Goal: Navigation & Orientation: Understand site structure

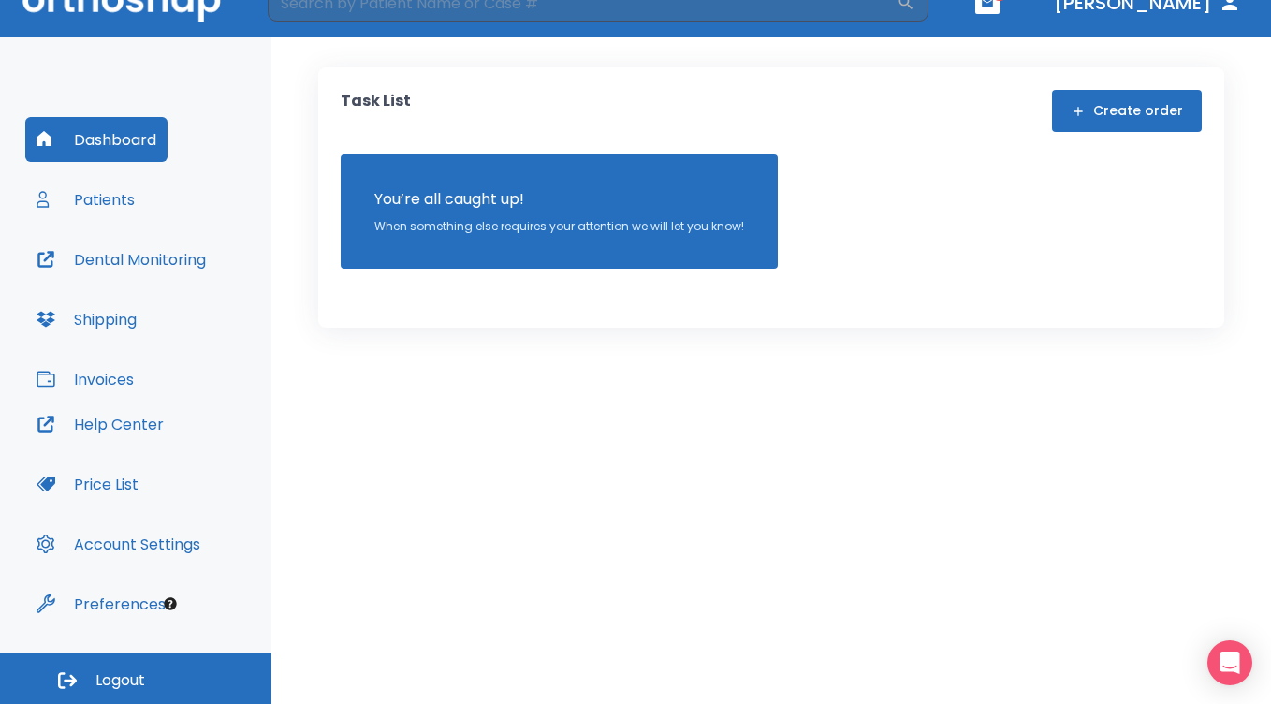
scroll to position [32, 0]
click at [117, 604] on button "Preferences" at bounding box center [101, 603] width 152 height 45
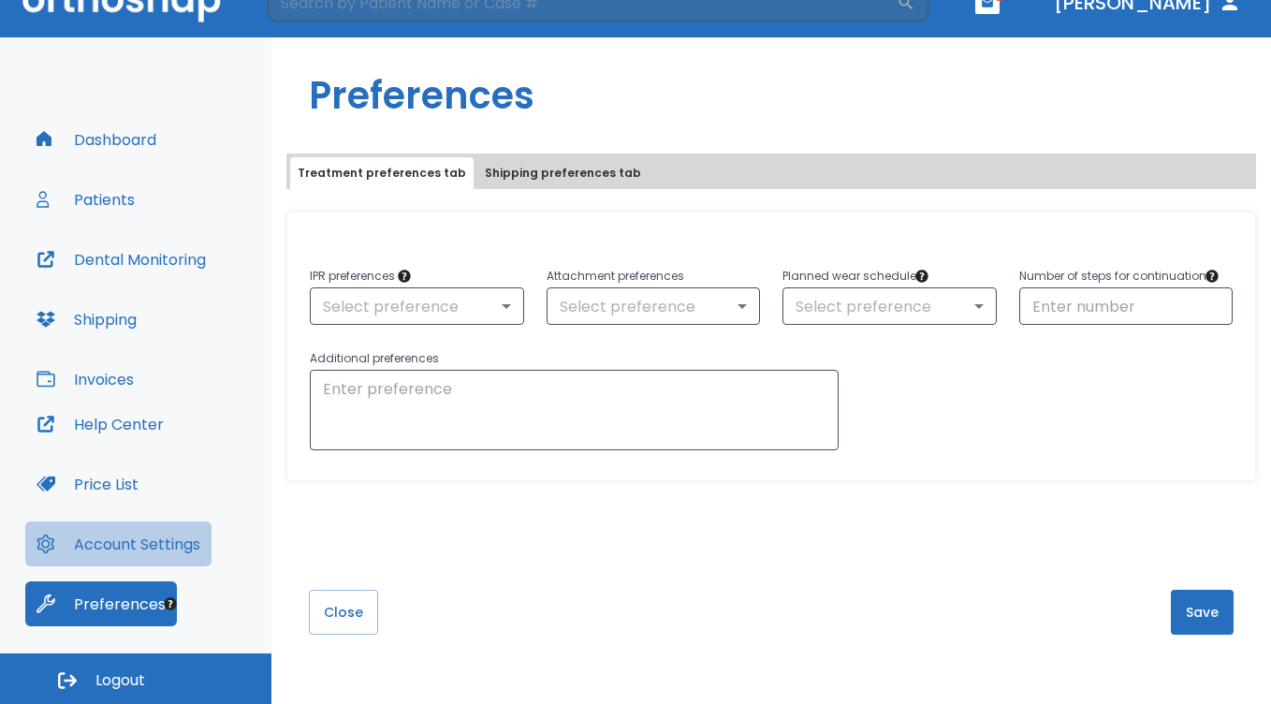
click at [130, 543] on button "Account Settings" at bounding box center [118, 543] width 186 height 45
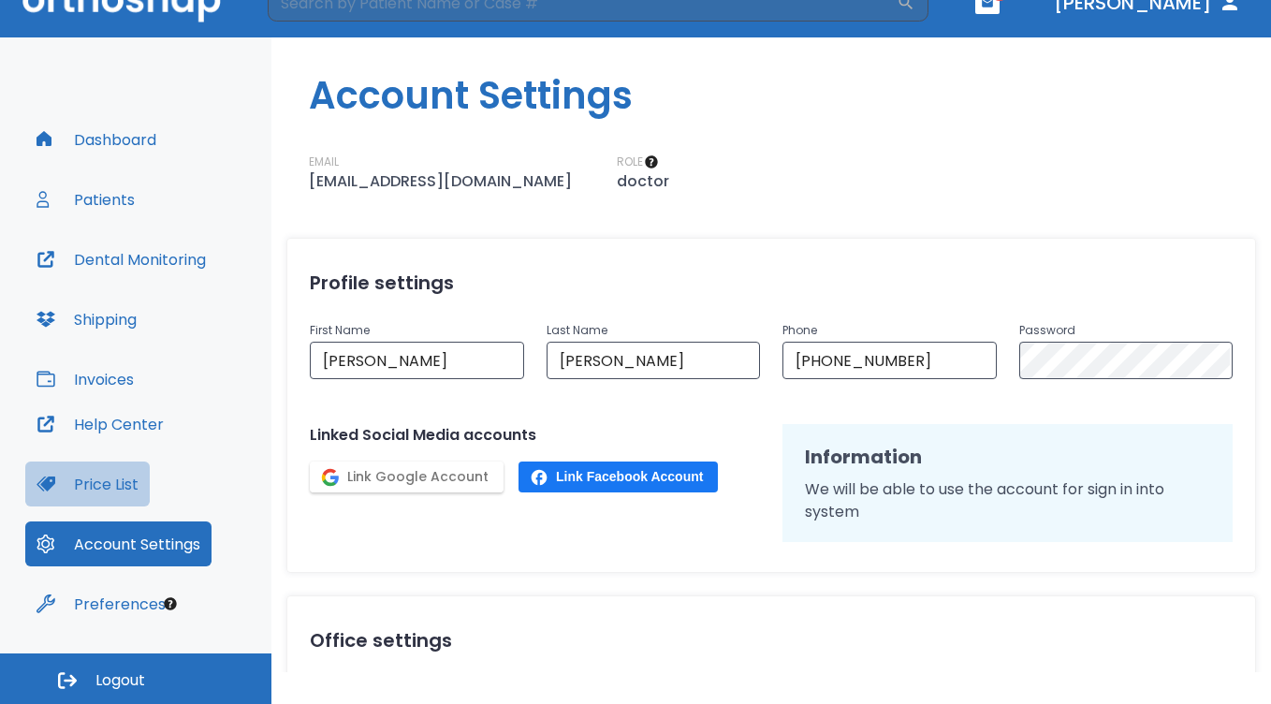
click at [112, 480] on button "Price List" at bounding box center [87, 483] width 124 height 45
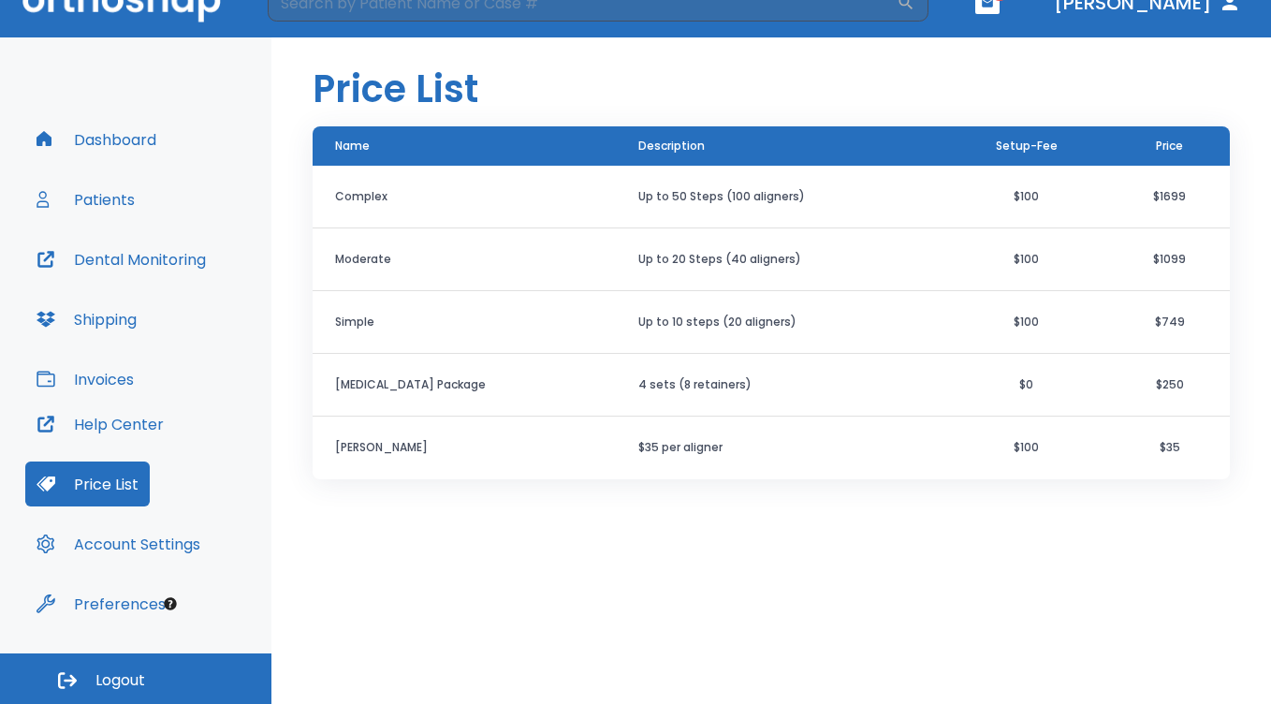
click at [92, 383] on button "Invoices" at bounding box center [85, 379] width 120 height 45
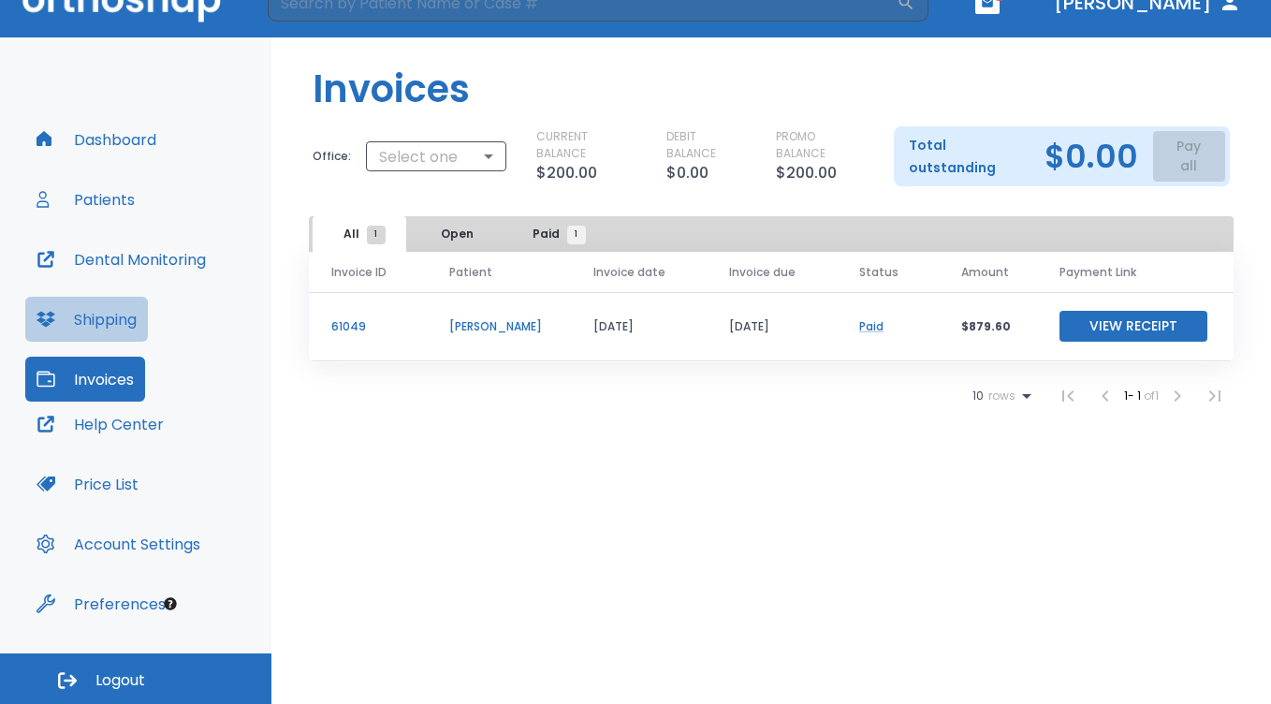
click at [81, 318] on button "Shipping" at bounding box center [86, 319] width 123 height 45
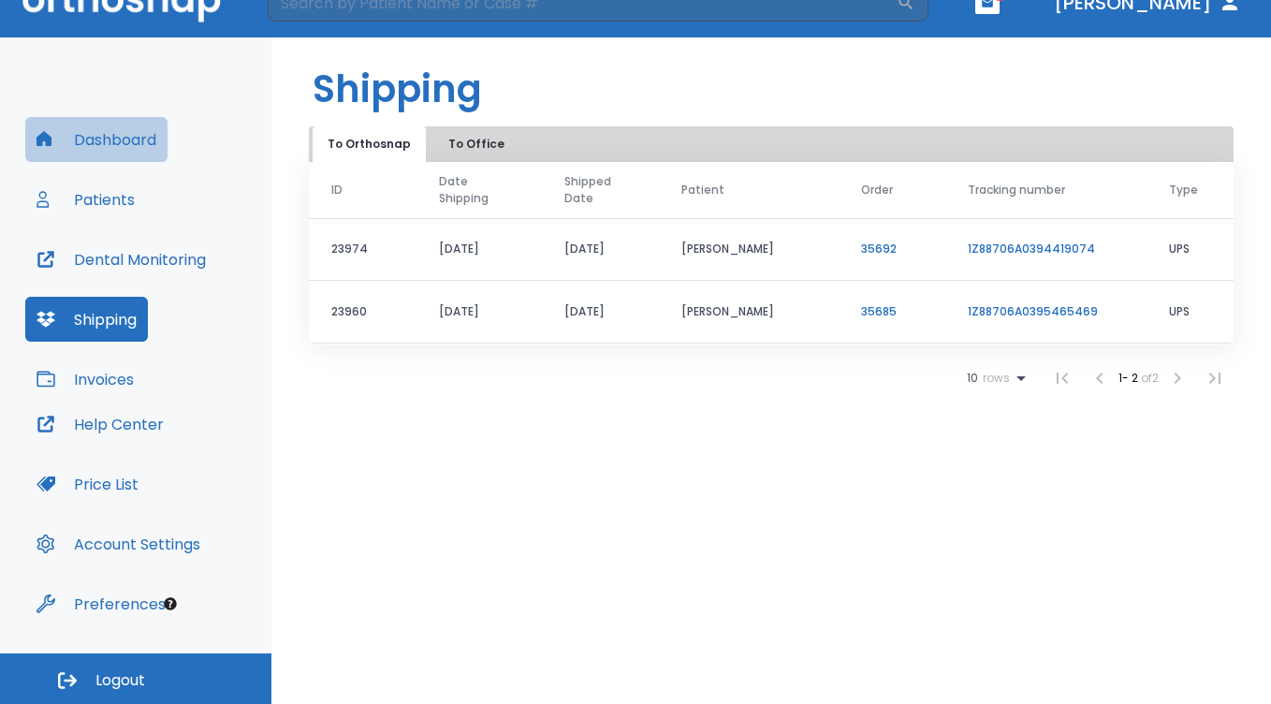
click at [124, 132] on button "Dashboard" at bounding box center [96, 139] width 142 height 45
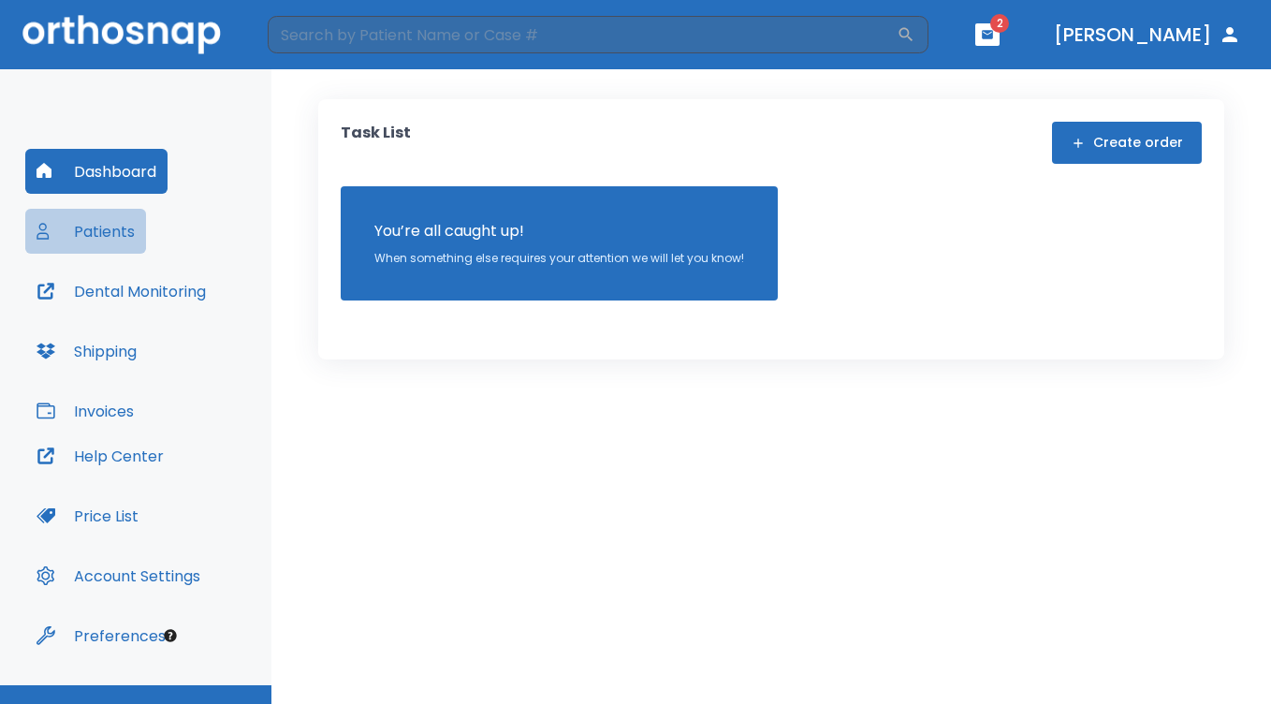
click at [106, 229] on button "Patients" at bounding box center [85, 231] width 121 height 45
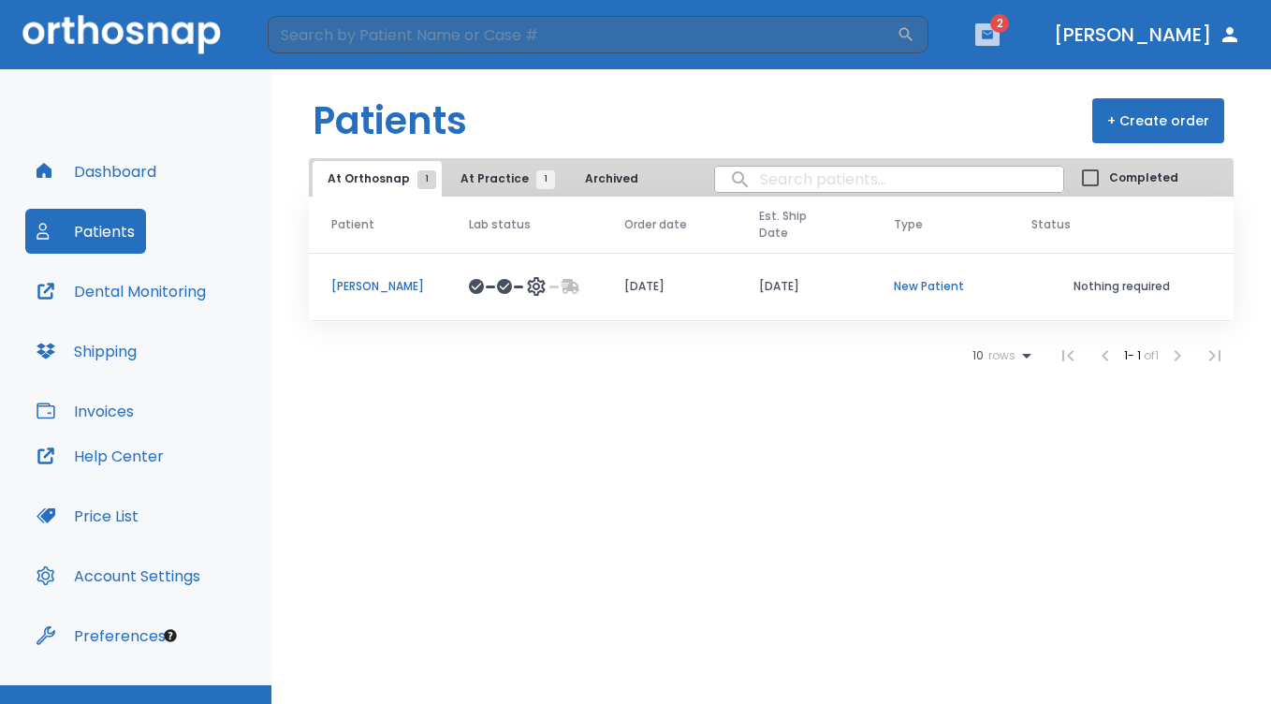
click at [993, 31] on icon "button" at bounding box center [987, 34] width 11 height 8
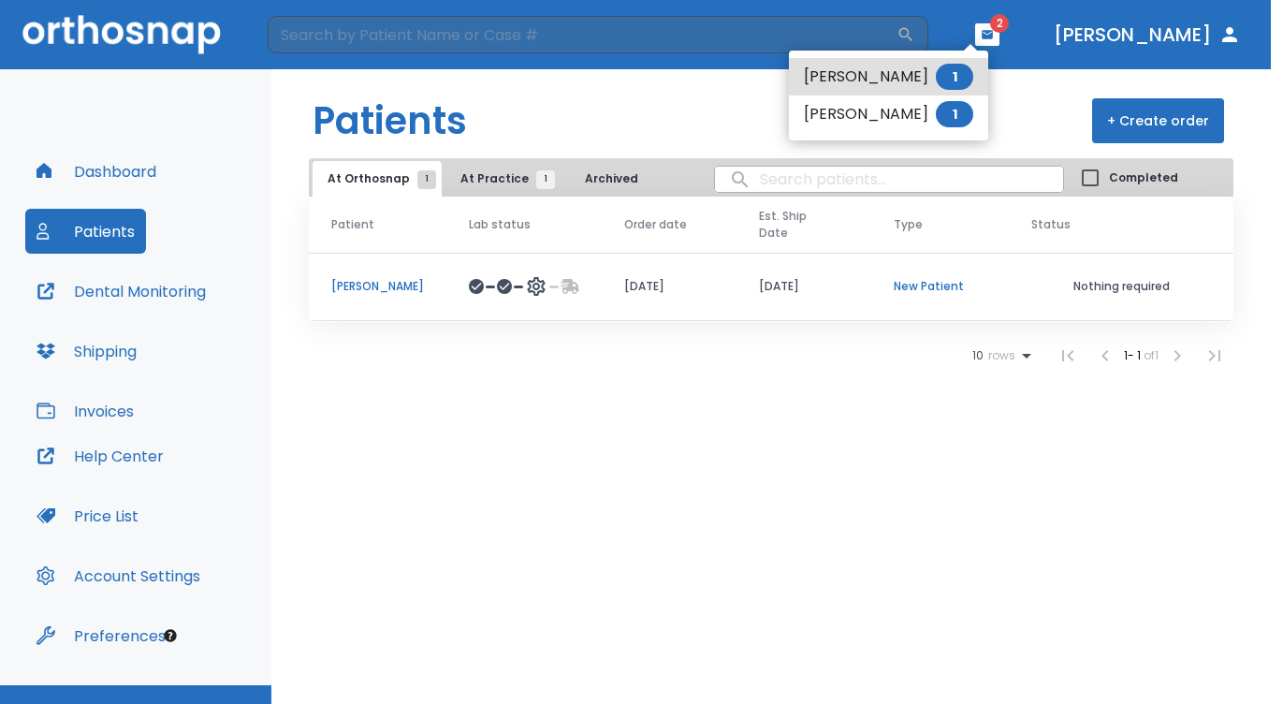
click at [1234, 39] on div at bounding box center [641, 352] width 1283 height 704
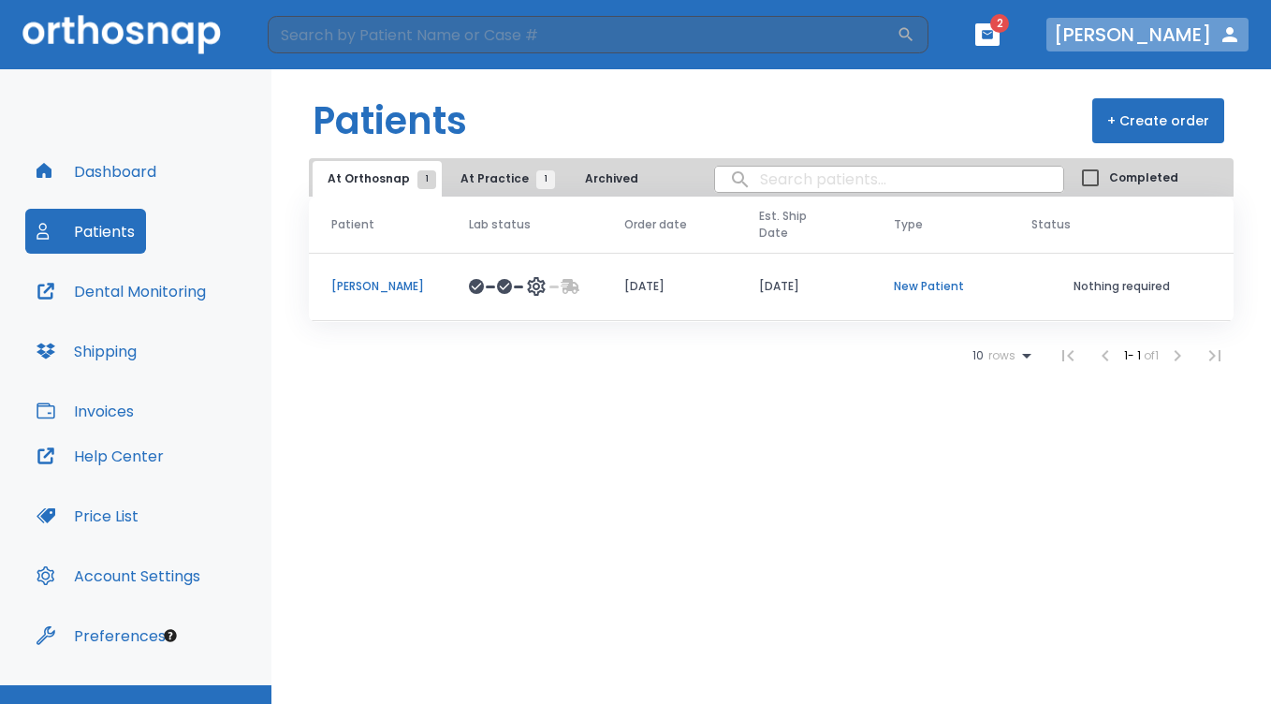
click at [1229, 36] on icon "button" at bounding box center [1230, 34] width 22 height 22
click at [1191, 33] on button "[PERSON_NAME]" at bounding box center [1148, 35] width 202 height 34
click at [127, 25] on img at bounding box center [121, 34] width 198 height 38
